Goal: Check status: Check status

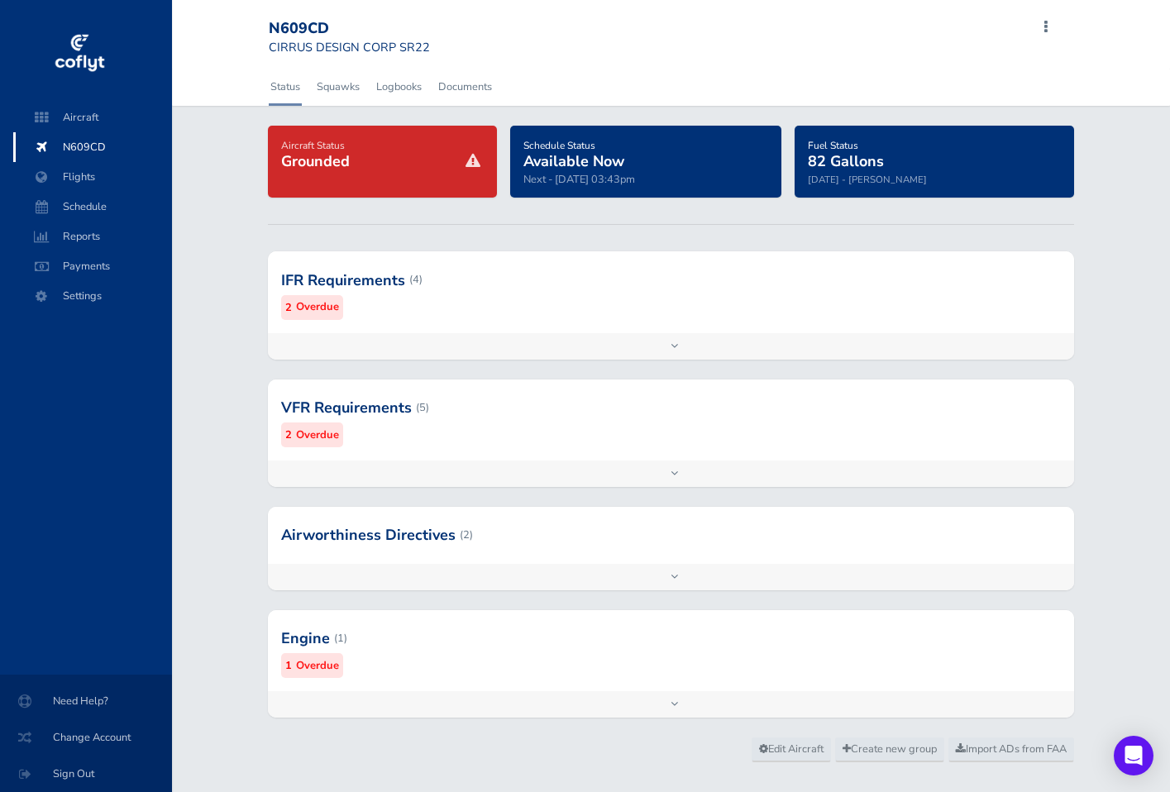
click at [419, 52] on small "CIRRUS DESIGN CORP SR22" at bounding box center [349, 47] width 161 height 17
drag, startPoint x: 432, startPoint y: 46, endPoint x: 442, endPoint y: 40, distance: 11.9
click at [442, 40] on div "N609CD CIRRUS DESIGN CORP SR22 Add Squawk Add Flight Add Reservation Export Ins…" at bounding box center [668, 37] width 799 height 49
drag, startPoint x: 434, startPoint y: 45, endPoint x: 271, endPoint y: 24, distance: 164.3
click at [271, 24] on div "N609CD CIRRUS DESIGN CORP SR22 Add Squawk Add Flight Add Reservation Export Ins…" at bounding box center [668, 37] width 799 height 49
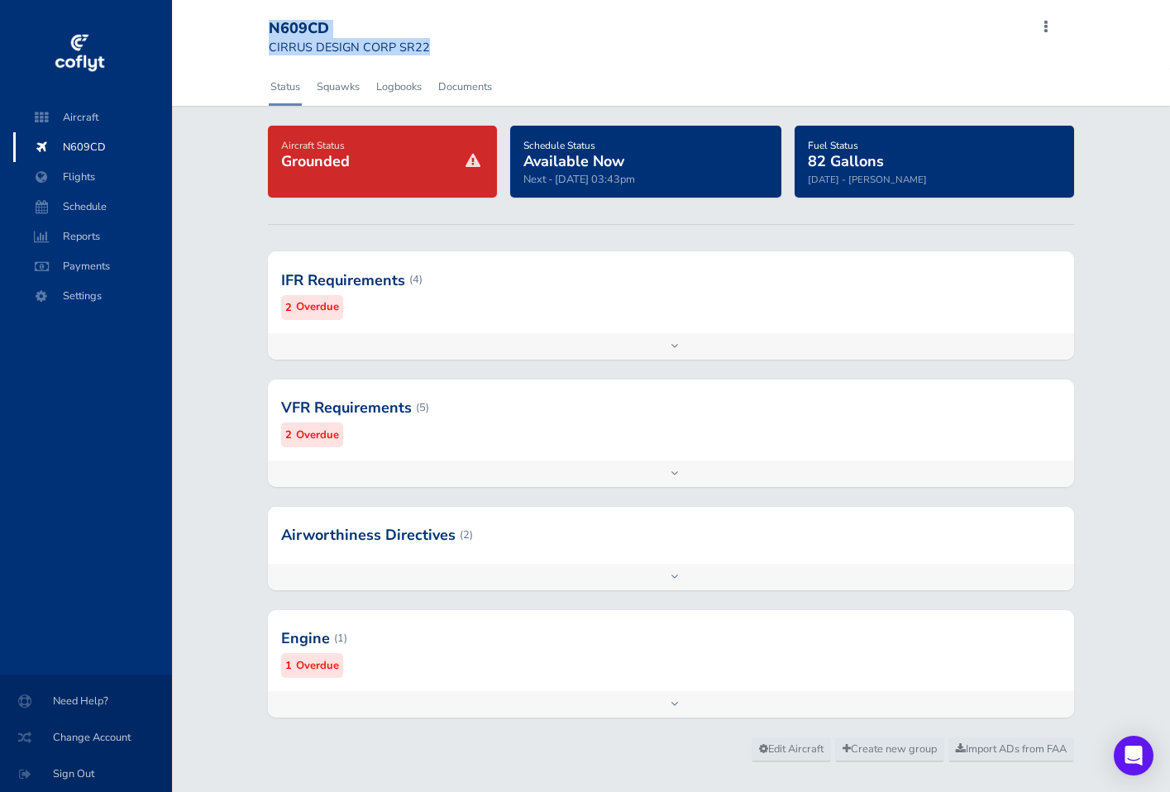
drag, startPoint x: 402, startPoint y: 43, endPoint x: 431, endPoint y: 44, distance: 28.9
click at [402, 42] on small "CIRRUS DESIGN CORP SR22" at bounding box center [349, 47] width 161 height 17
click at [441, 45] on div "N609CD CIRRUS DESIGN CORP SR22 Add Squawk Add Flight Add Reservation Export Ins…" at bounding box center [668, 37] width 799 height 49
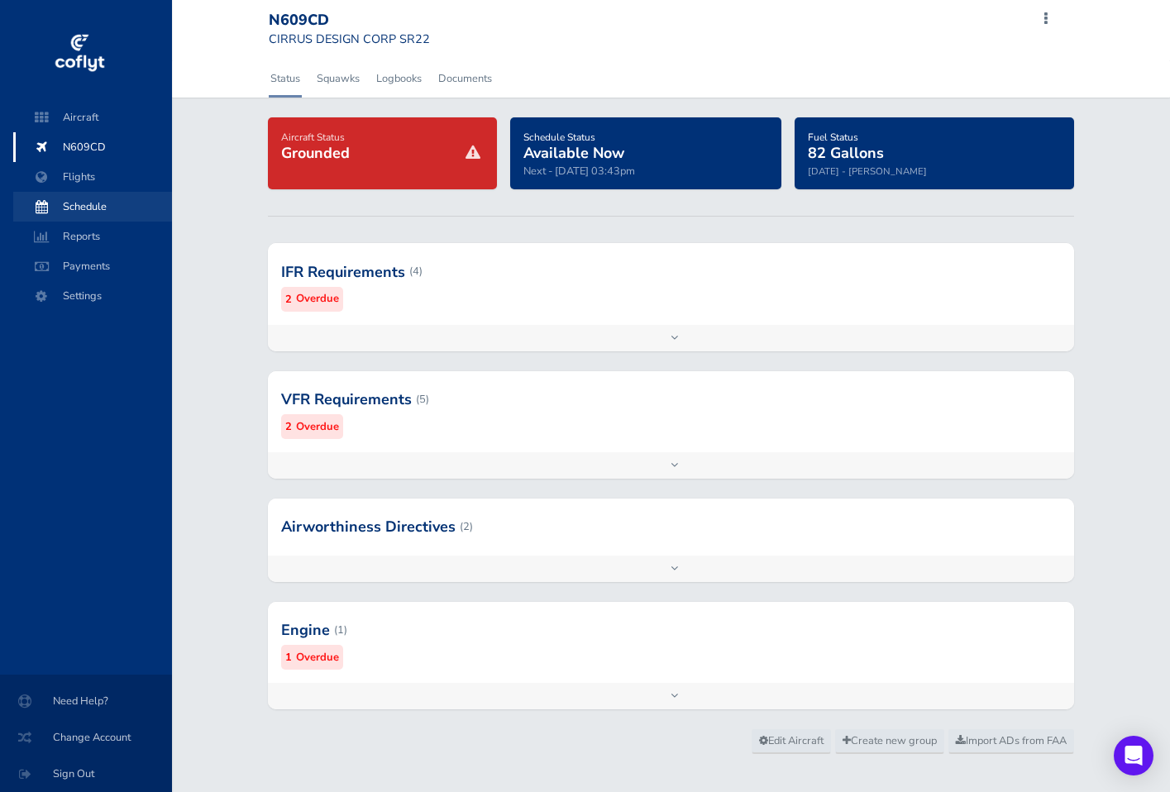
scroll to position [7, 0]
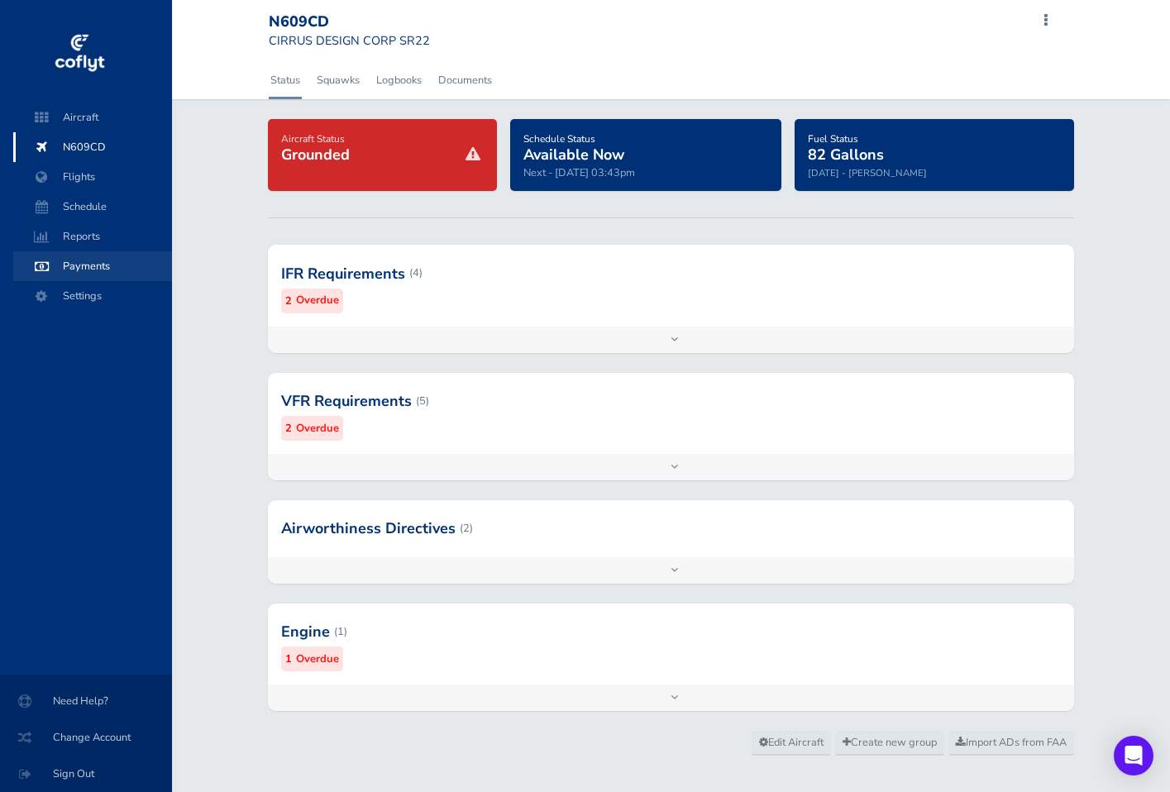
click at [82, 271] on span "Payments" at bounding box center [93, 266] width 126 height 30
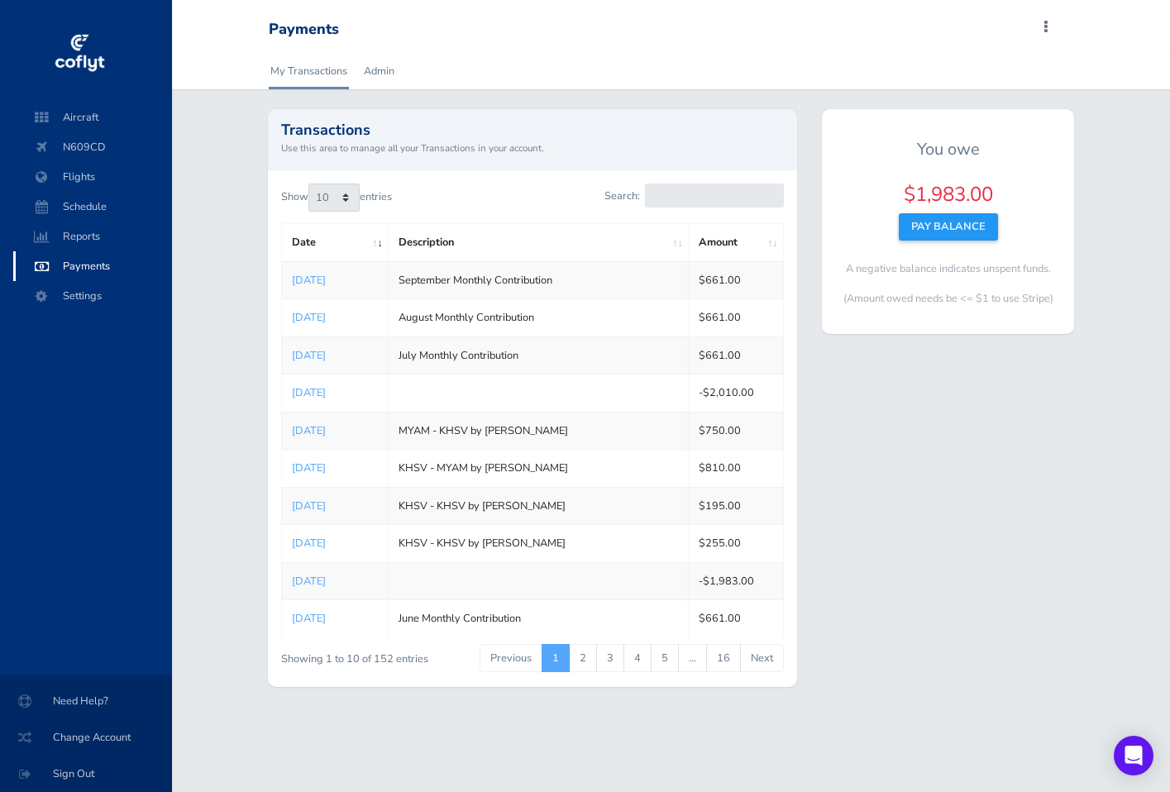
click at [73, 52] on img at bounding box center [79, 54] width 55 height 50
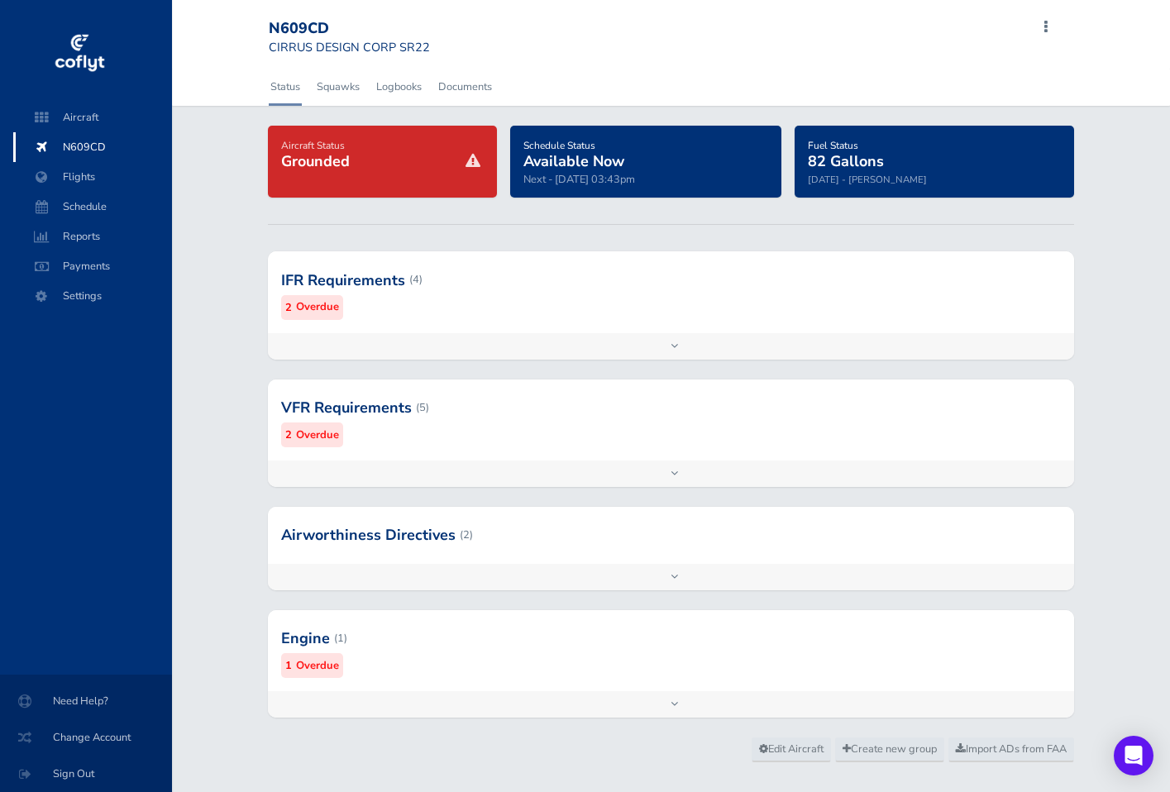
scroll to position [-5, 0]
